Goal: Task Accomplishment & Management: Manage account settings

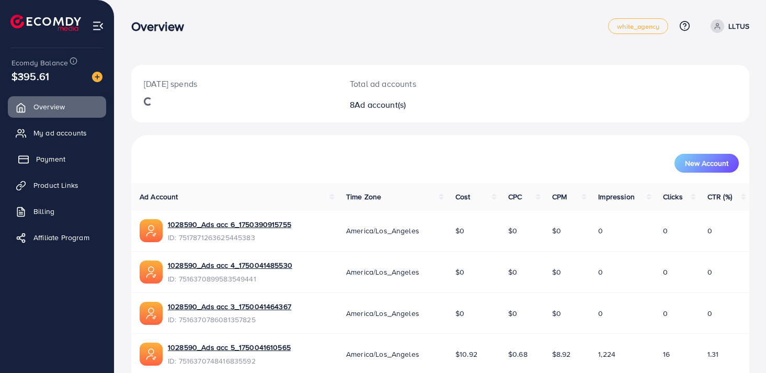
click at [52, 157] on span "Payment" at bounding box center [50, 159] width 29 height 10
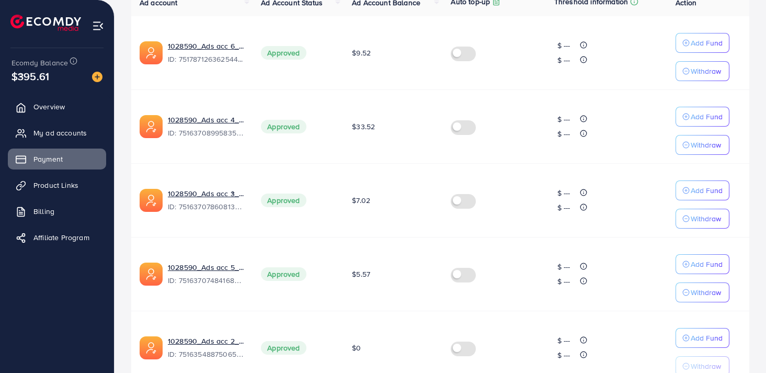
scroll to position [263, 0]
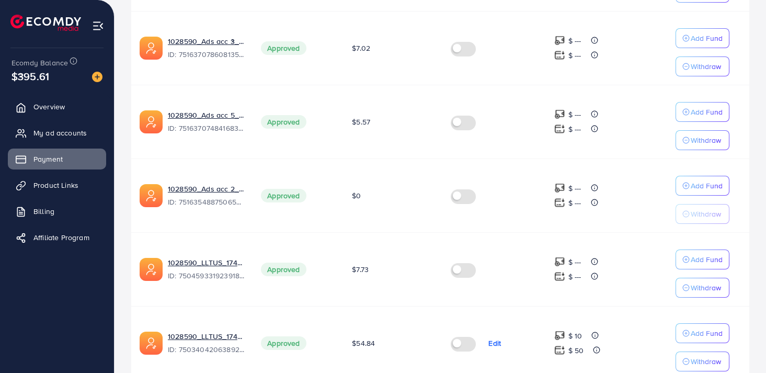
scroll to position [396, 0]
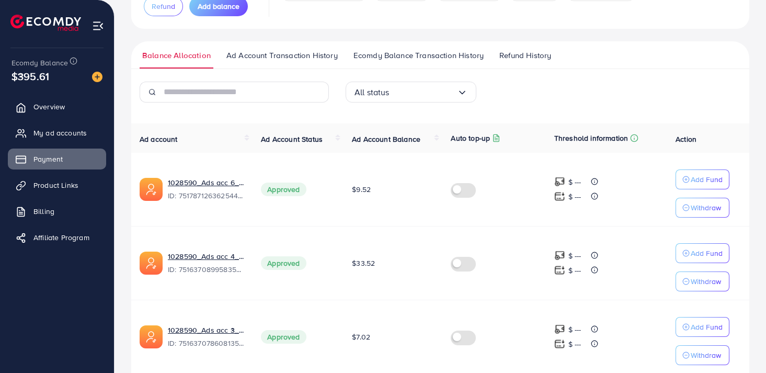
scroll to position [167, 0]
